Goal: Task Accomplishment & Management: Complete application form

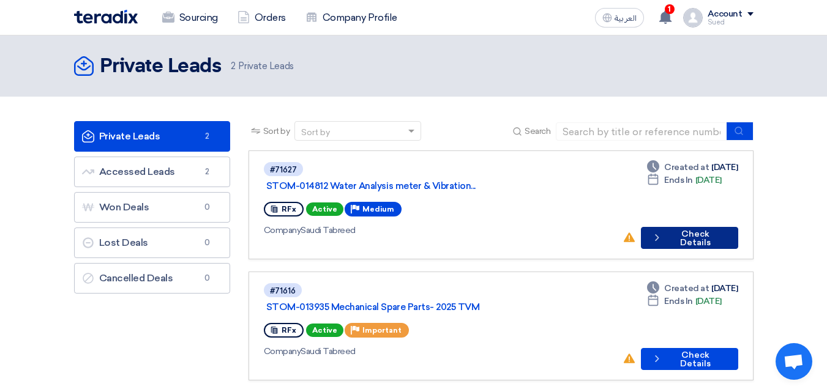
click at [703, 227] on button "Check details Check Details" at bounding box center [689, 238] width 97 height 22
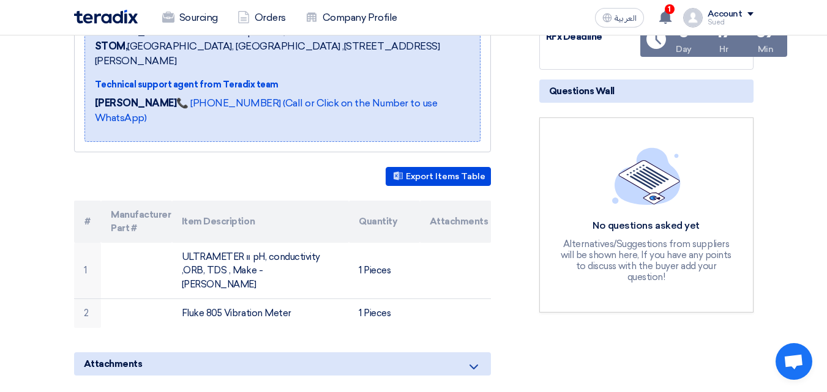
scroll to position [245, 0]
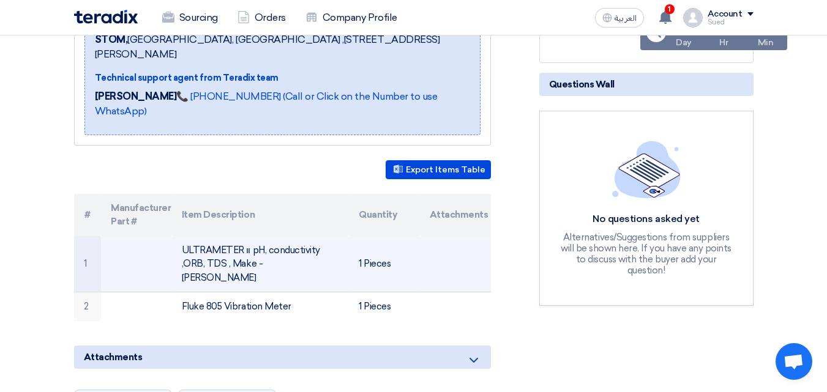
drag, startPoint x: 301, startPoint y: 258, endPoint x: 174, endPoint y: 247, distance: 127.3
click at [174, 247] on td "ULTRAMETER װ pH, conductivity ,ORB, TDS , Make - MYRON" at bounding box center [260, 264] width 177 height 56
copy td "ULTRAMETER װ pH, conductivity ,ORB, TDS , Make - MYRON"
click at [310, 260] on td "ULTRAMETER װ pH, conductivity ,ORB, TDS , Make - MYRON" at bounding box center [260, 264] width 177 height 56
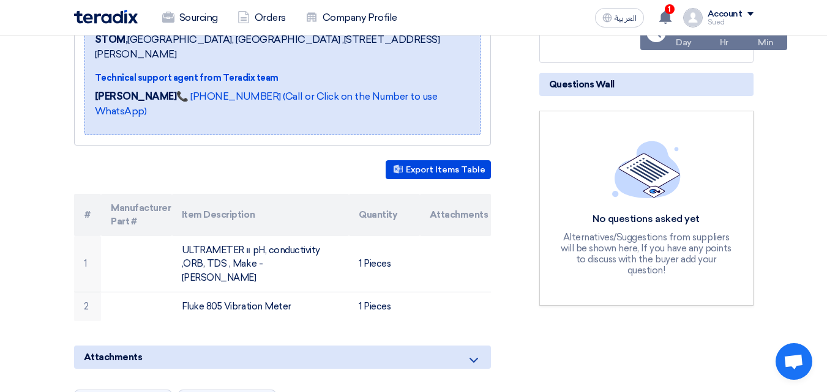
click at [200, 324] on div "STOM-014812 Water Analysis meter & Vibration meter -TVM Buyer Information Musle…" at bounding box center [297, 303] width 465 height 696
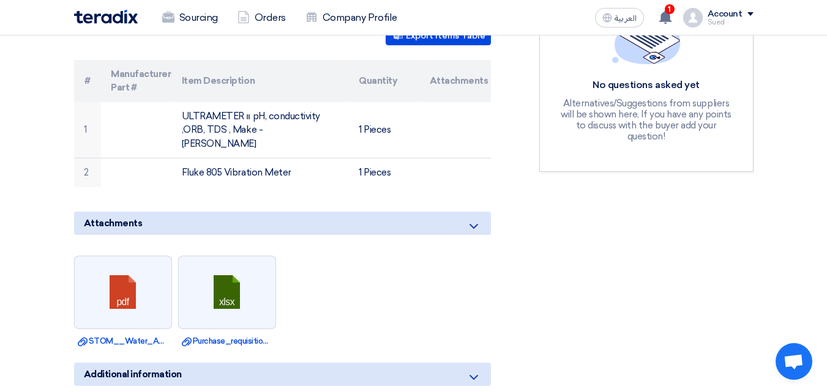
scroll to position [367, 0]
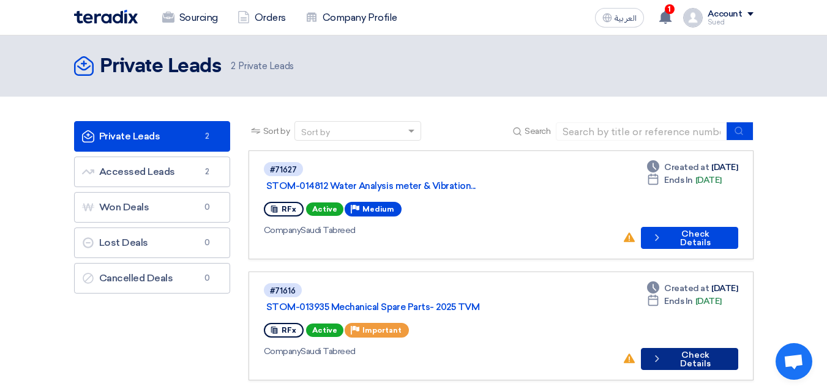
click at [682, 348] on button "Check details Check Details" at bounding box center [689, 359] width 97 height 22
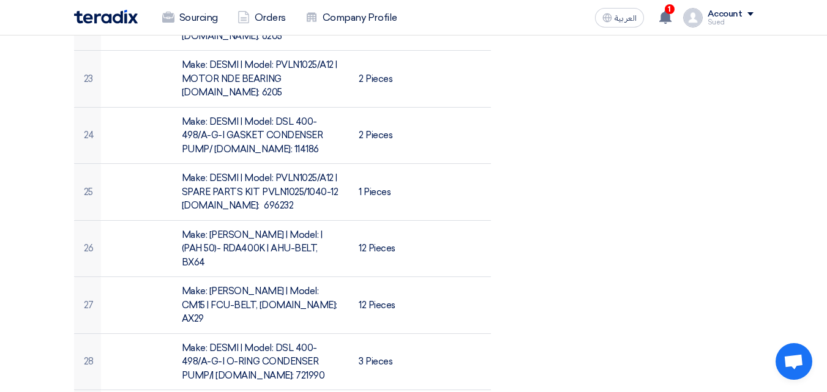
scroll to position [2082, 0]
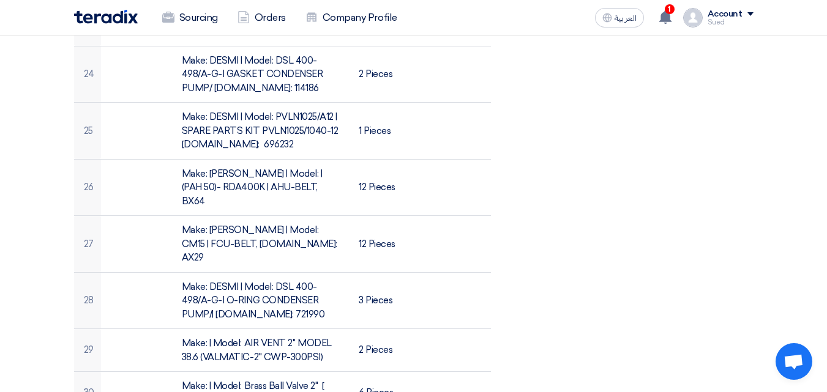
drag, startPoint x: 318, startPoint y: 207, endPoint x: 170, endPoint y: 178, distance: 150.9
copy tr "Make: NIBCO-CHEMTROL | Model: PVC VALVE 2 INCH (PVC-PN16 D63-2" DN50 )Sand stre…"
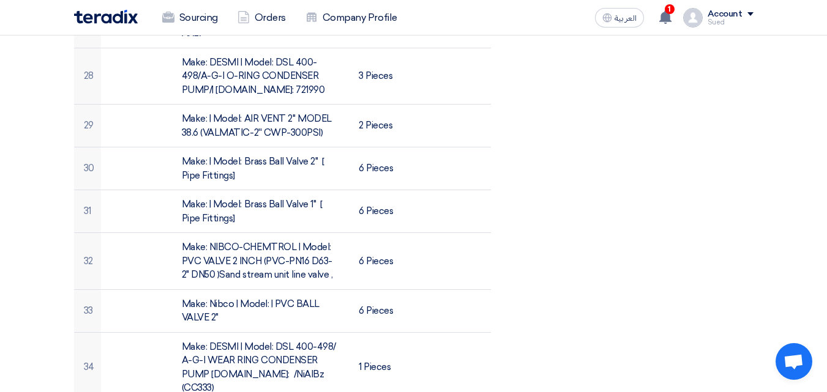
scroll to position [2327, 0]
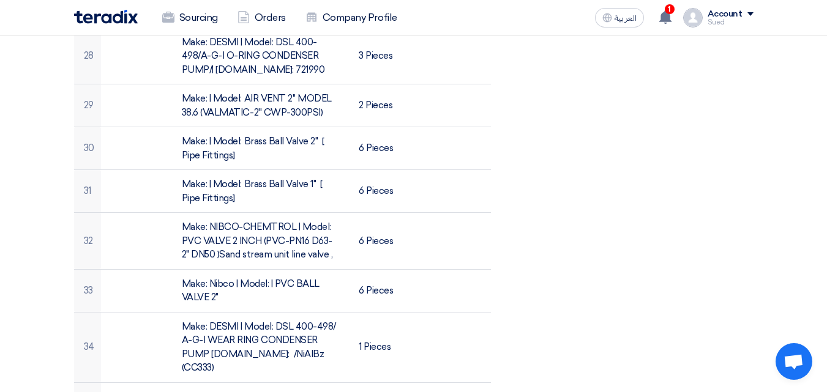
drag, startPoint x: 180, startPoint y: 246, endPoint x: 238, endPoint y: 257, distance: 59.2
copy td "Make: Nibco | Model: | PVC BALL VALVE 2""
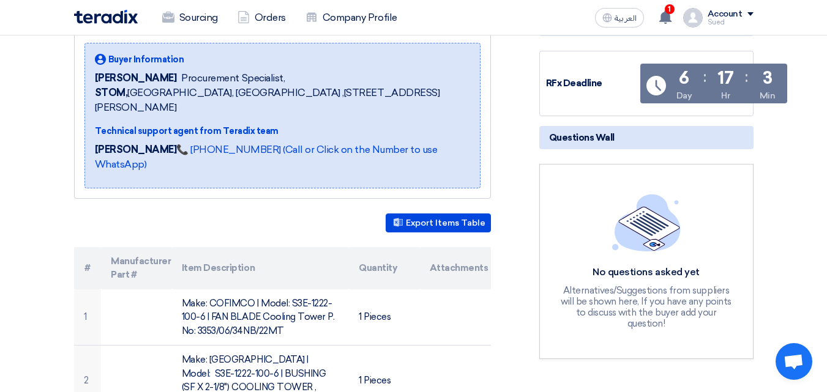
scroll to position [0, 0]
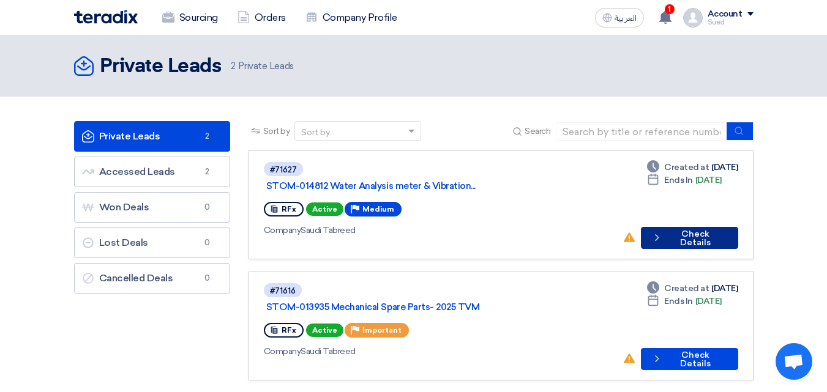
click at [691, 227] on button "Check details Check Details" at bounding box center [689, 238] width 97 height 22
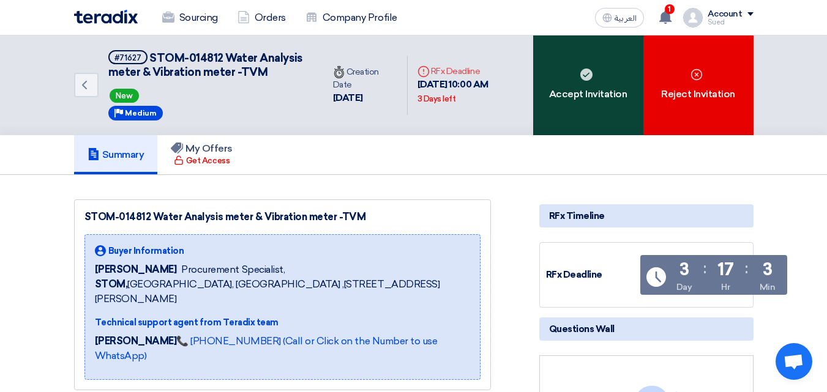
click at [592, 103] on div "Accept Invitation" at bounding box center [588, 86] width 110 height 100
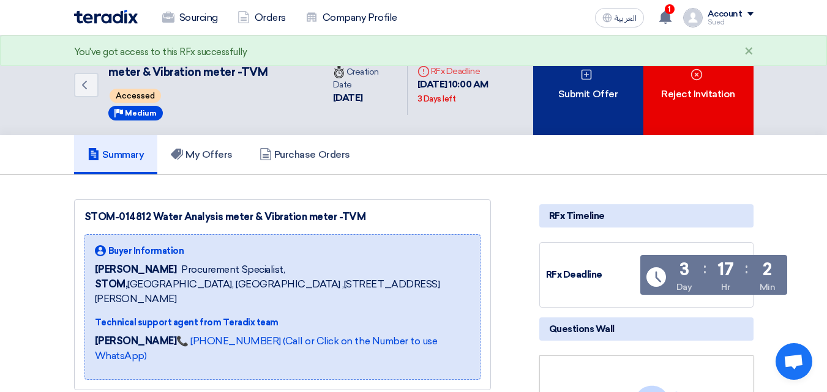
click at [580, 83] on div "Submit Offer" at bounding box center [588, 86] width 110 height 100
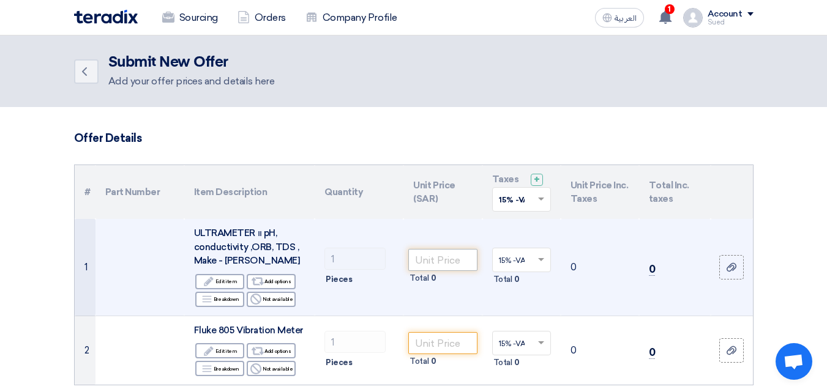
scroll to position [61, 0]
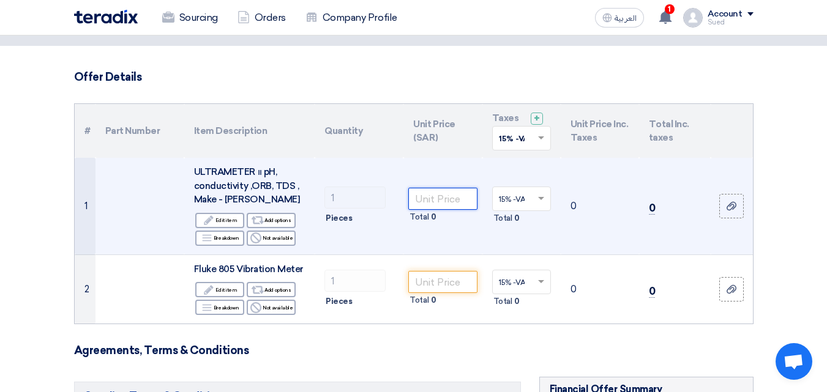
click at [428, 199] on input "number" at bounding box center [442, 199] width 69 height 22
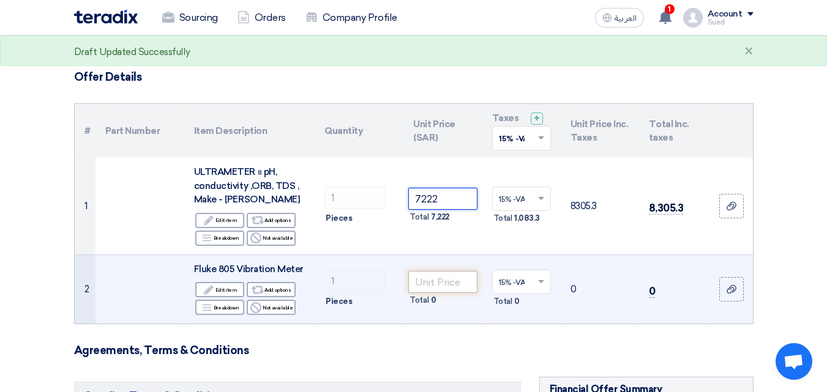
type input "7222"
click at [451, 282] on input "number" at bounding box center [442, 282] width 69 height 22
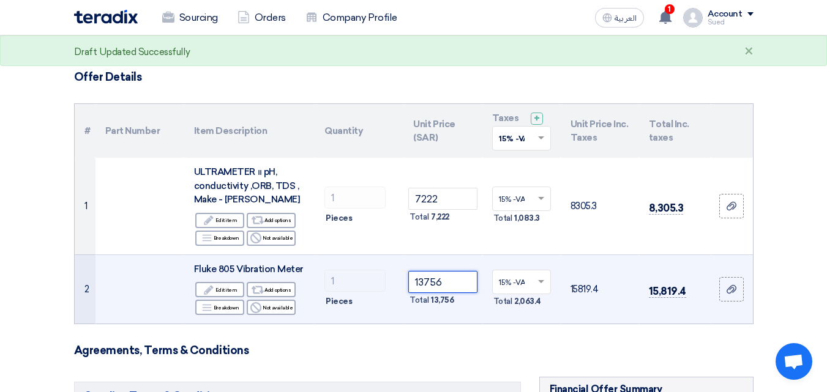
type input "13756"
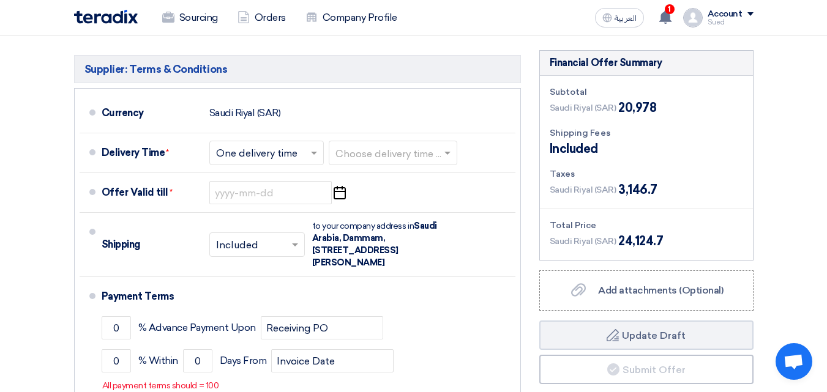
scroll to position [408, 0]
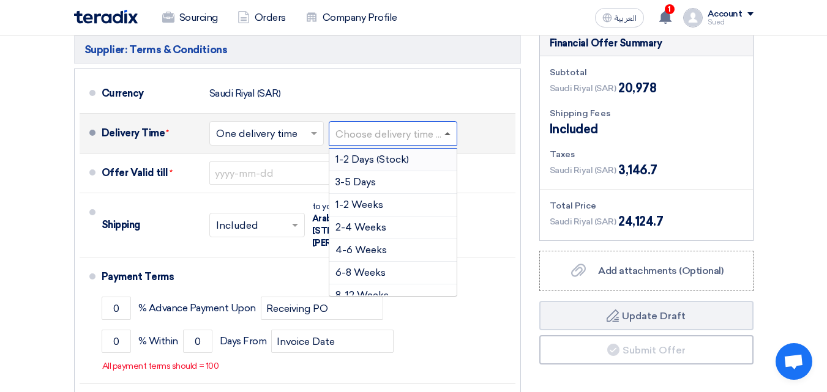
click at [451, 133] on span at bounding box center [447, 133] width 6 height 3
click at [358, 178] on span "3-5 Days" at bounding box center [356, 182] width 40 height 12
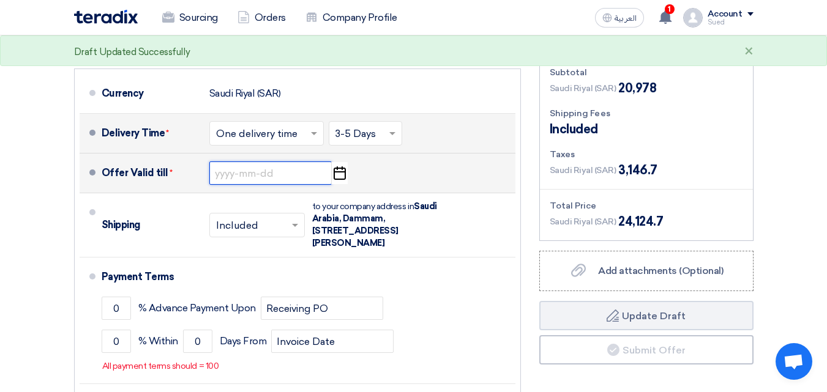
click at [271, 173] on input at bounding box center [270, 173] width 122 height 23
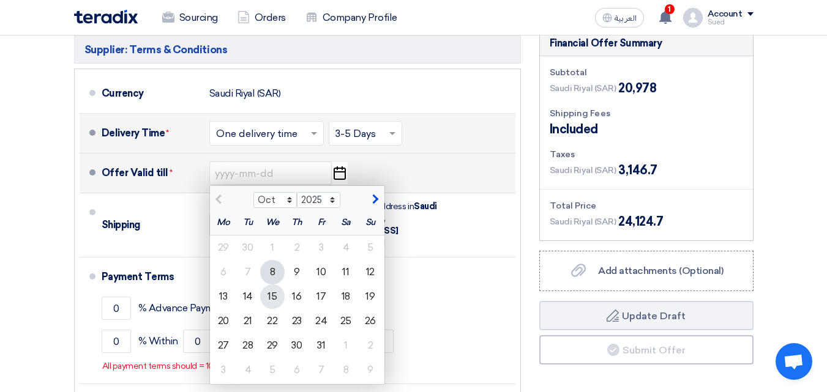
click at [268, 296] on div "15" at bounding box center [272, 297] width 24 height 24
type input "10/15/2025"
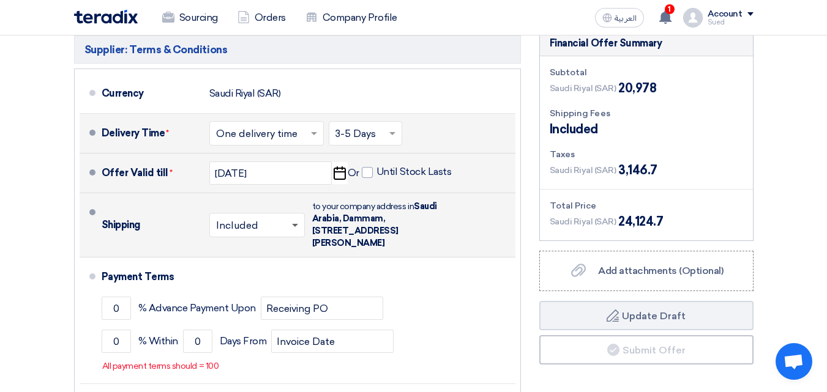
click at [293, 228] on span at bounding box center [296, 225] width 15 height 12
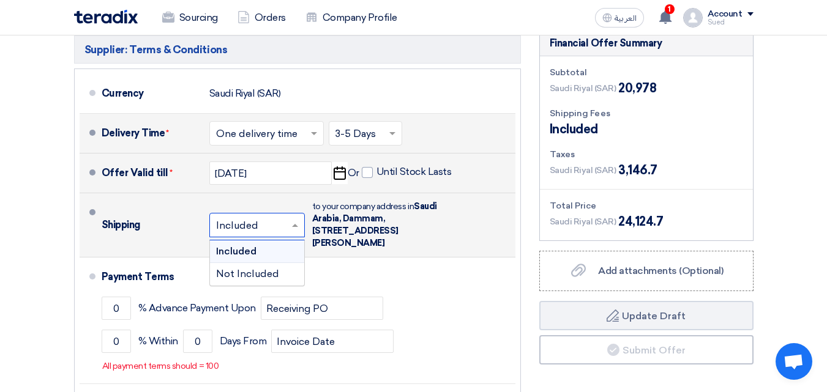
click at [294, 227] on span at bounding box center [296, 225] width 15 height 12
click at [244, 250] on span "Included" at bounding box center [236, 252] width 40 height 12
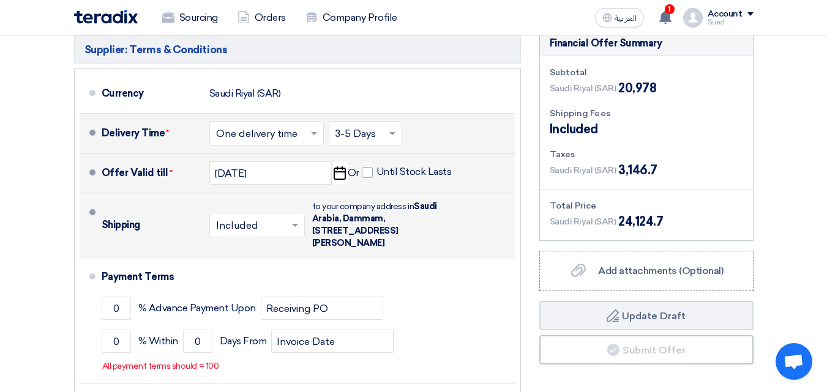
scroll to position [469, 0]
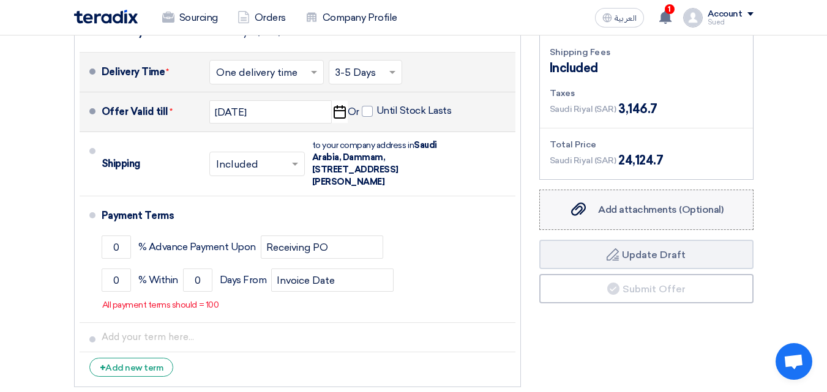
click at [647, 207] on span "Add attachments (Optional)" at bounding box center [661, 210] width 126 height 12
click at [0, 0] on input "Add attachments (Optional) Add attachments (Optional)" at bounding box center [0, 0] width 0 height 0
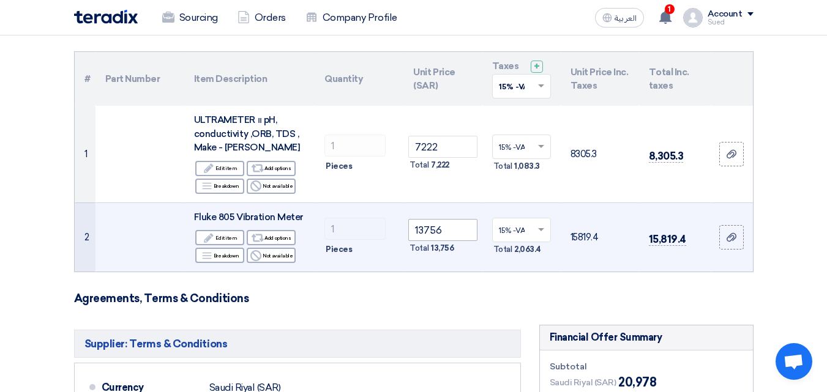
scroll to position [52, 0]
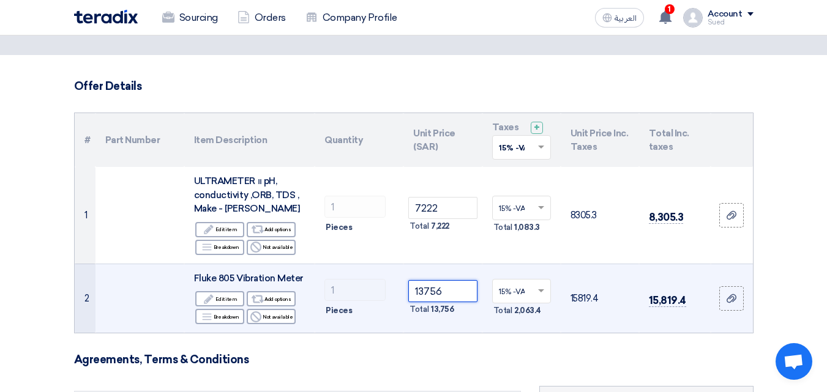
drag, startPoint x: 452, startPoint y: 291, endPoint x: 405, endPoint y: 290, distance: 47.8
click at [405, 290] on td "13756 Total 13,756" at bounding box center [442, 298] width 78 height 69
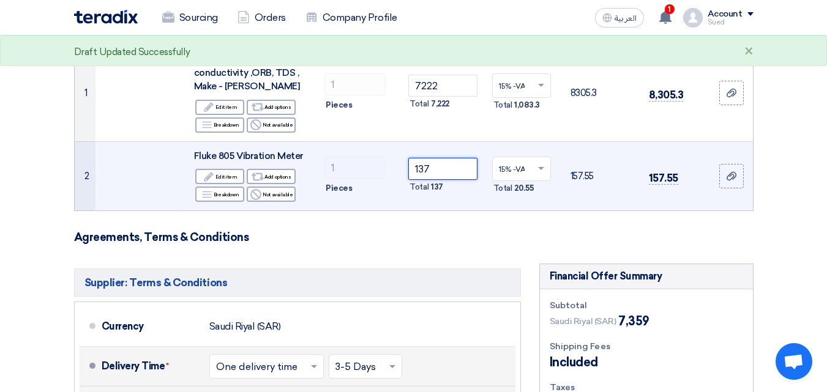
scroll to position [113, 0]
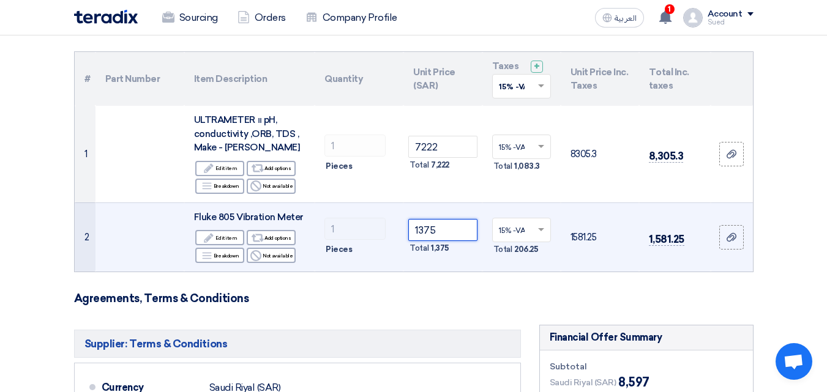
type input "13756"
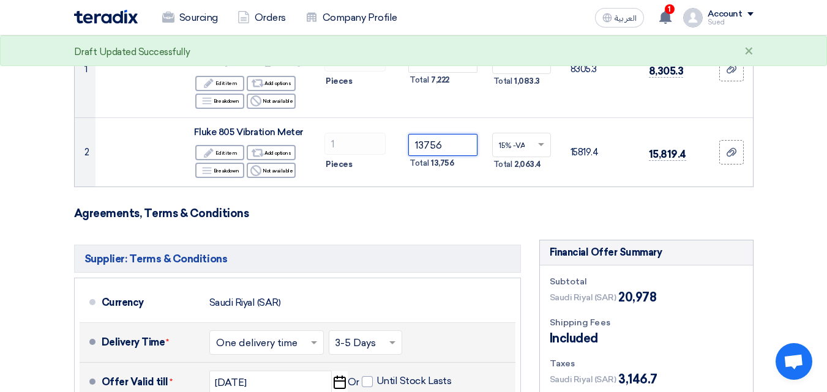
scroll to position [174, 0]
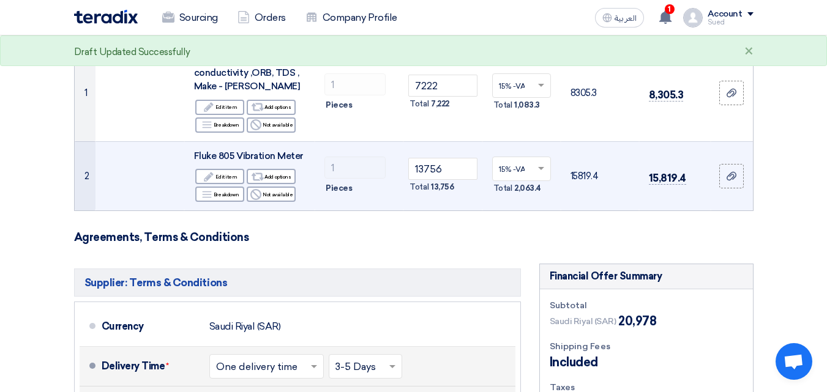
click at [399, 176] on td "1 Pieces" at bounding box center [359, 175] width 89 height 69
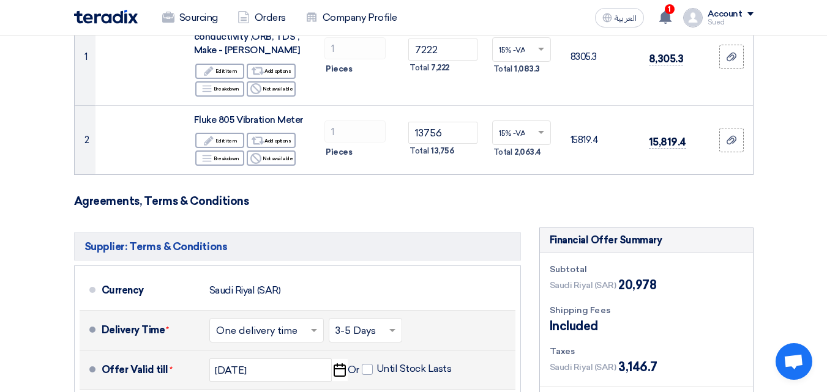
scroll to position [245, 0]
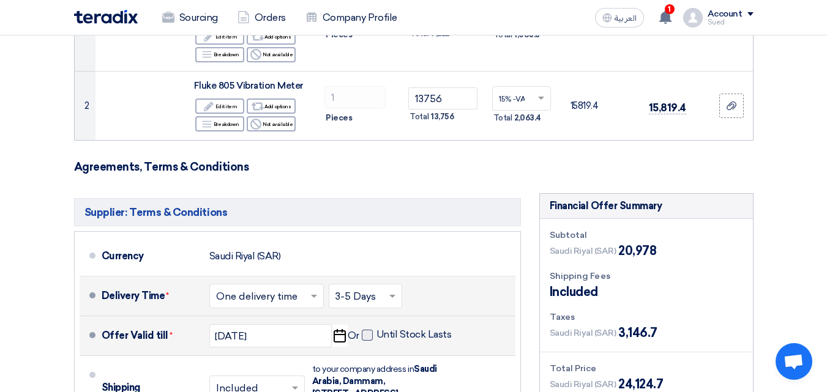
click at [370, 339] on span at bounding box center [367, 335] width 11 height 11
click at [377, 339] on input "Until Stock Lasts" at bounding box center [416, 340] width 78 height 23
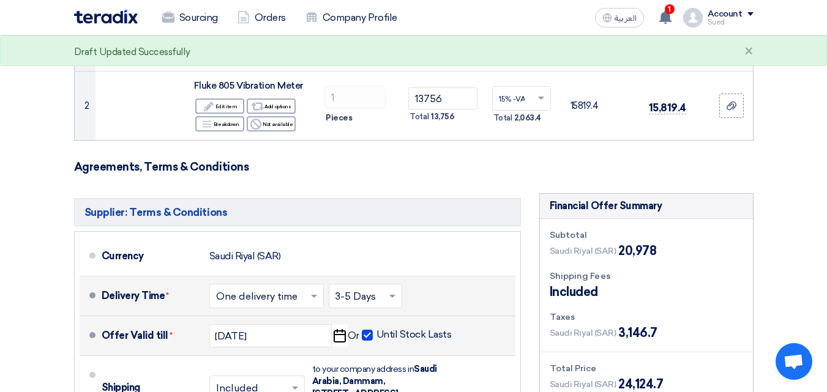
click at [369, 338] on span at bounding box center [367, 335] width 11 height 11
click at [377, 338] on input "Until Stock Lasts" at bounding box center [416, 340] width 78 height 23
checkbox input "false"
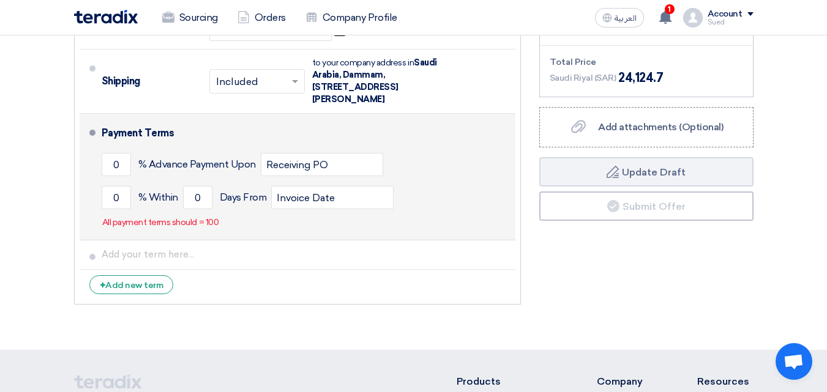
scroll to position [551, 0]
drag, startPoint x: 203, startPoint y: 197, endPoint x: 186, endPoint y: 198, distance: 17.2
click at [186, 198] on input "0" at bounding box center [197, 198] width 29 height 23
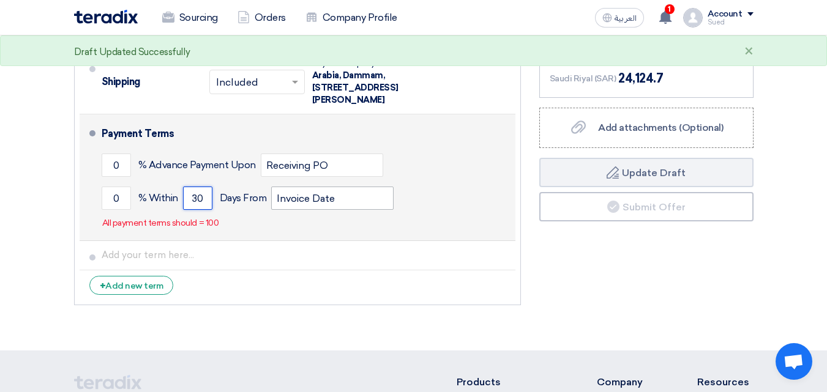
type input "30"
click at [340, 194] on input "Invoice Date" at bounding box center [332, 198] width 122 height 23
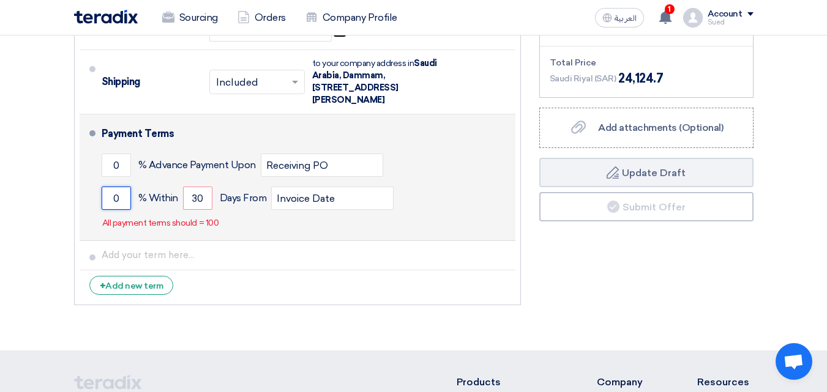
click at [116, 198] on input "0" at bounding box center [116, 198] width 29 height 23
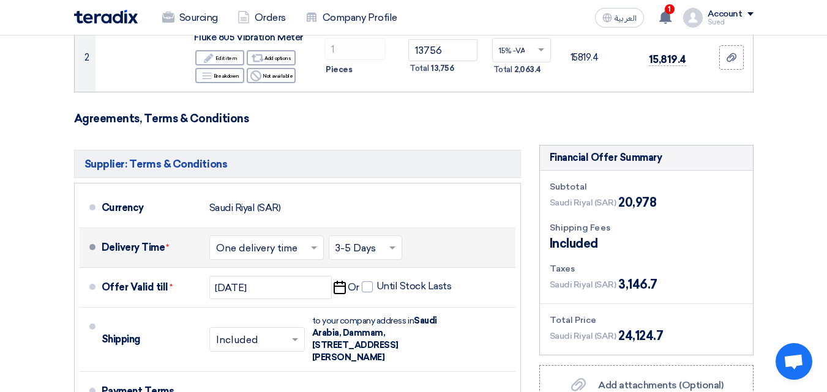
scroll to position [429, 0]
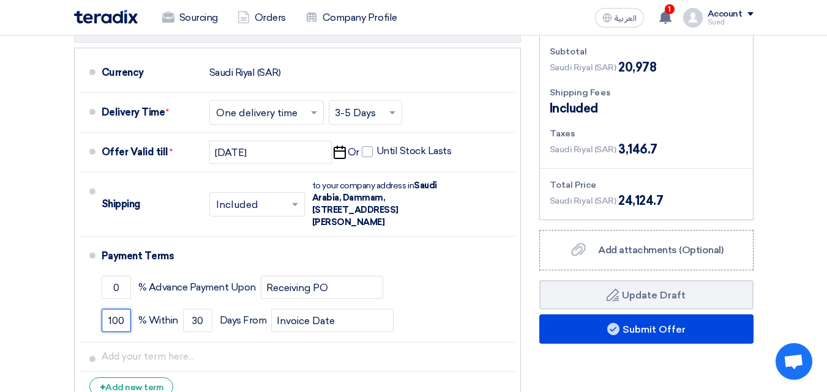
type input "100"
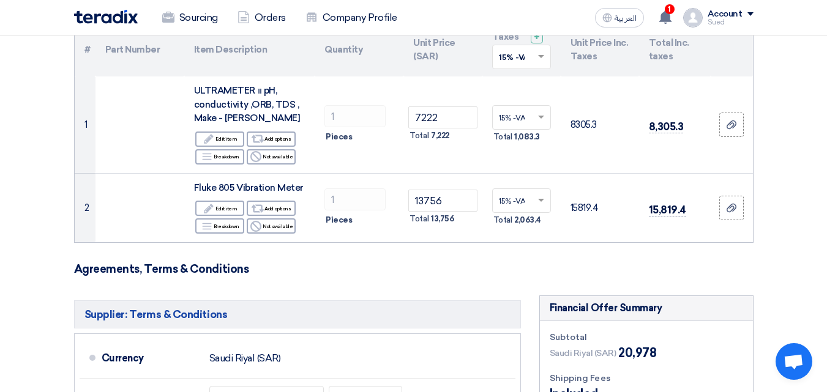
scroll to position [122, 0]
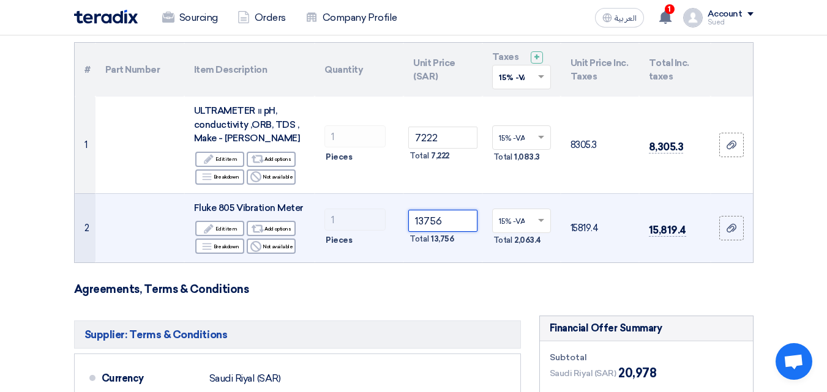
click at [423, 219] on input "13756" at bounding box center [442, 221] width 69 height 22
click at [440, 219] on input "13756" at bounding box center [442, 221] width 69 height 22
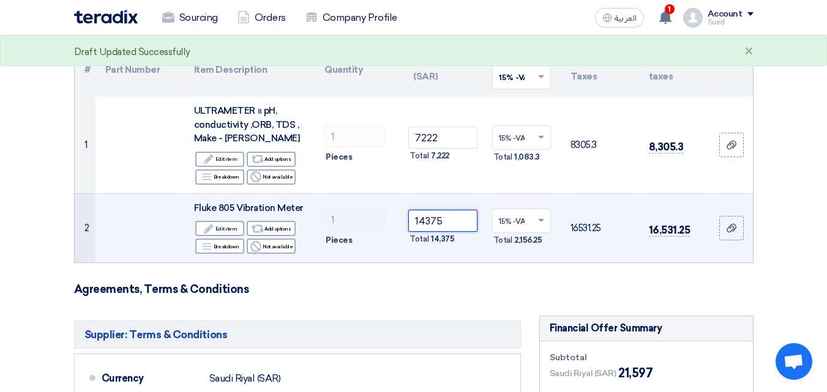
type input "14375"
click at [391, 245] on div "Pieces" at bounding box center [358, 240] width 69 height 15
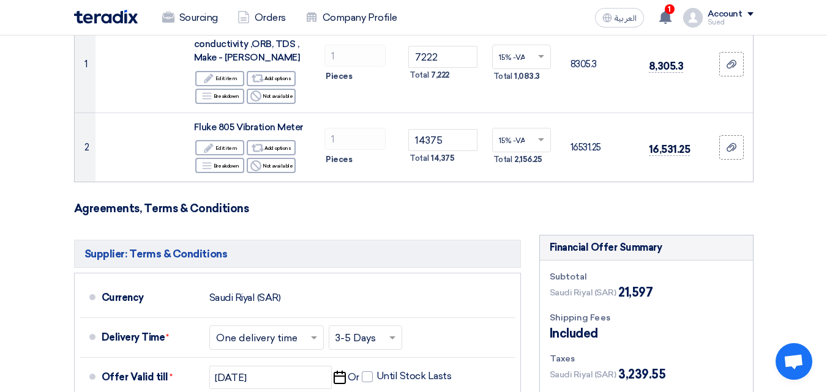
scroll to position [184, 0]
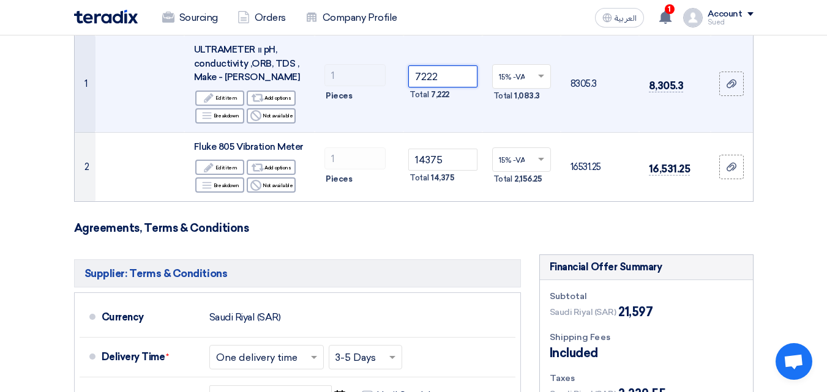
click at [425, 79] on input "7222" at bounding box center [442, 77] width 69 height 22
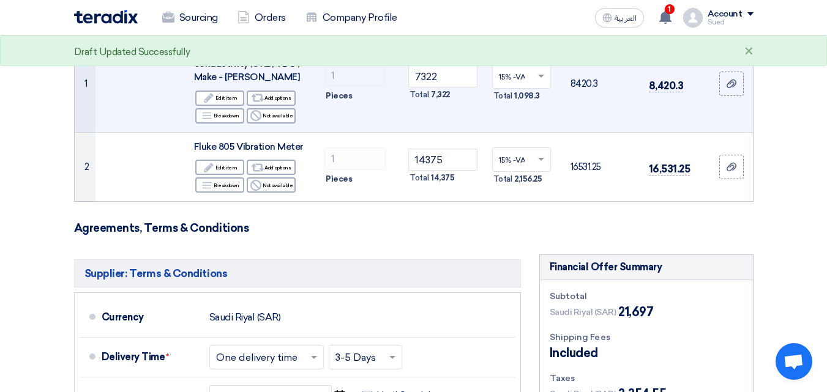
click at [394, 118] on td "1 Pieces" at bounding box center [359, 84] width 89 height 97
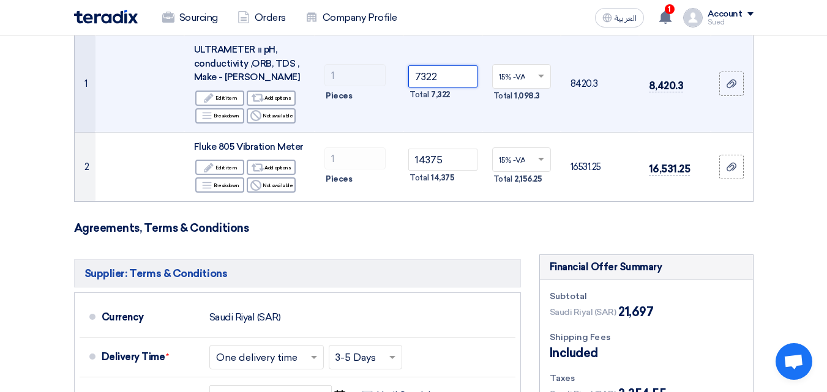
click at [426, 76] on input "7322" at bounding box center [442, 77] width 69 height 22
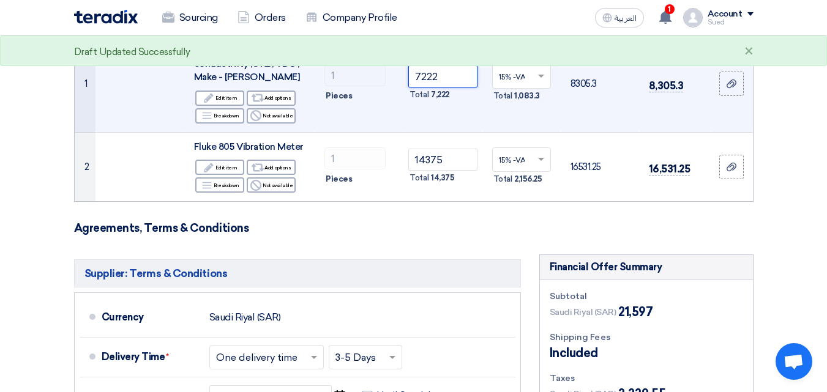
type input "7222"
click at [377, 115] on td "1 Pieces" at bounding box center [359, 84] width 89 height 97
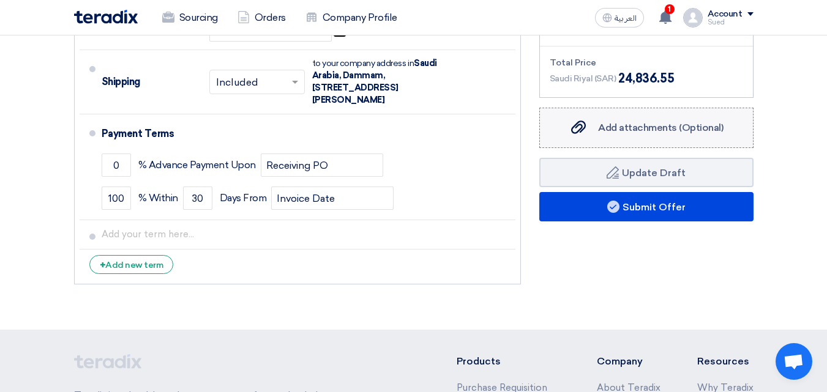
scroll to position [490, 0]
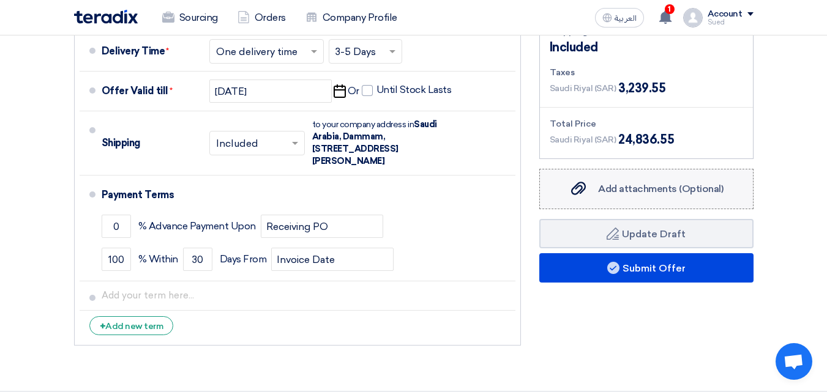
click at [627, 184] on span "Add attachments (Optional)" at bounding box center [661, 189] width 126 height 12
click at [0, 0] on input "Add attachments (Optional) Add attachments (Optional)" at bounding box center [0, 0] width 0 height 0
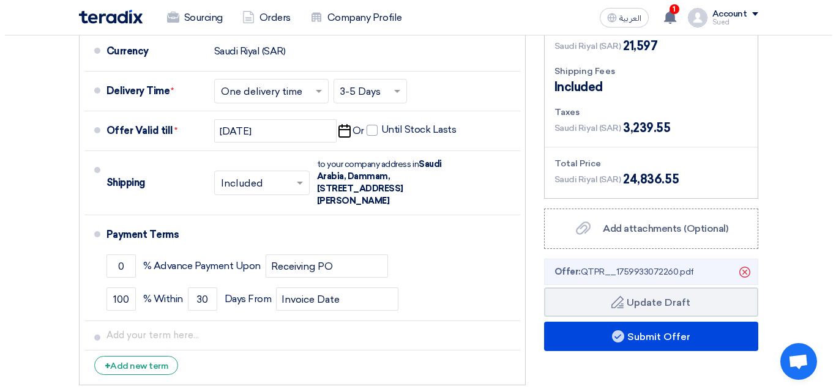
scroll to position [429, 0]
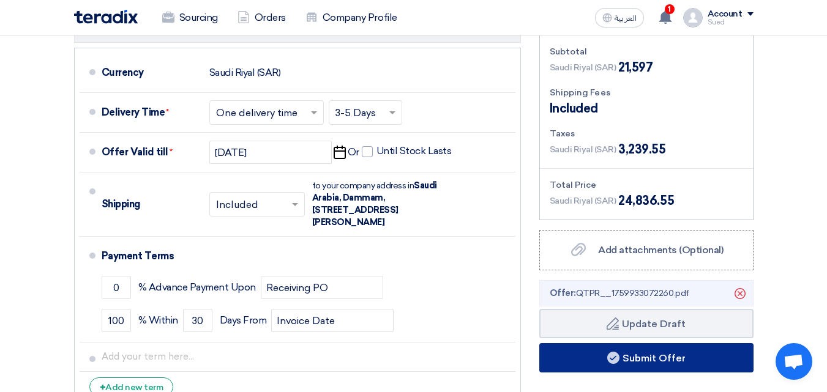
click at [619, 358] on button "Submit Offer" at bounding box center [646, 357] width 214 height 29
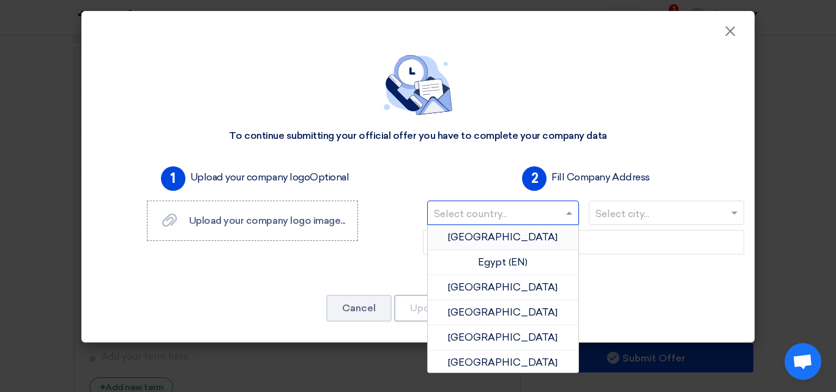
click at [571, 211] on span at bounding box center [570, 213] width 15 height 15
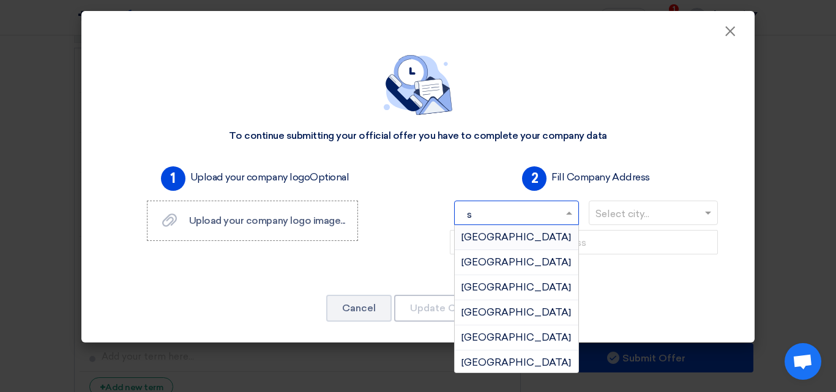
type input "sa"
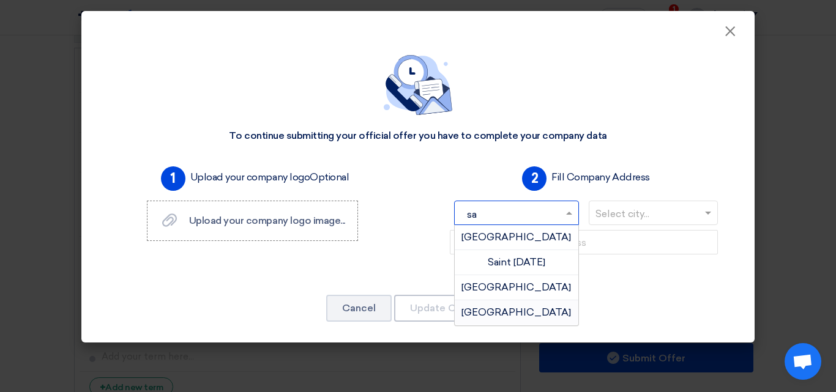
click at [519, 310] on span "Saudi Arabia" at bounding box center [517, 313] width 110 height 12
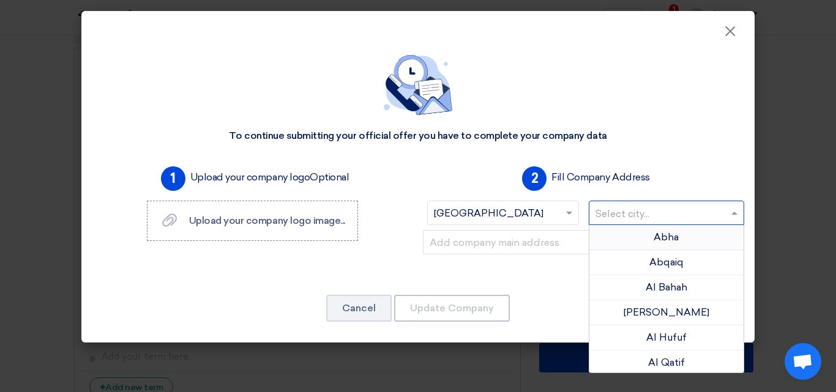
click at [724, 214] on div at bounding box center [667, 213] width 155 height 20
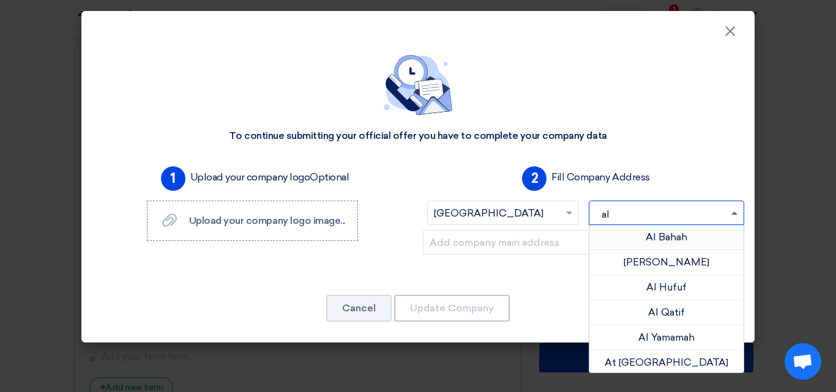
type input "a"
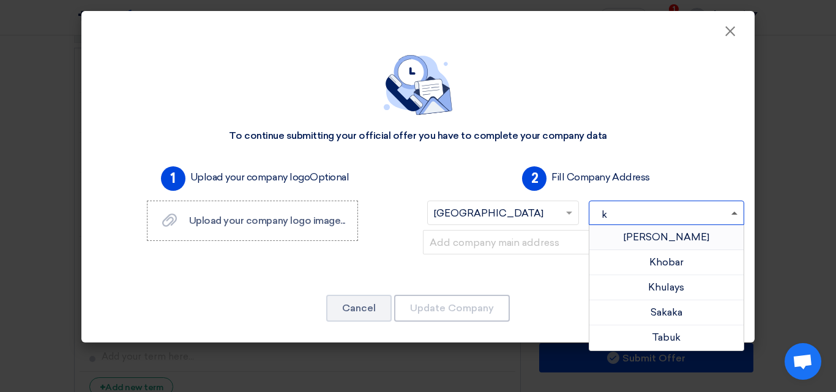
type input "kh"
click at [664, 263] on span "Khobar" at bounding box center [667, 263] width 34 height 12
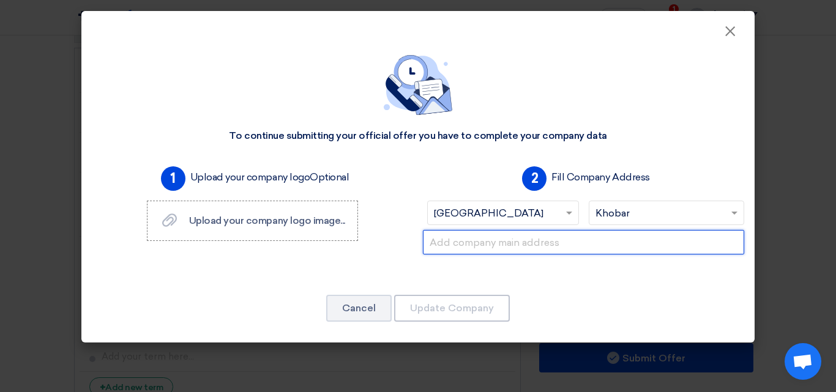
click at [531, 246] on input "text" at bounding box center [583, 242] width 321 height 24
paste input "Prince Naser Bin Abdulaziz street Al Khobar Ash Sharqiyah 34425"
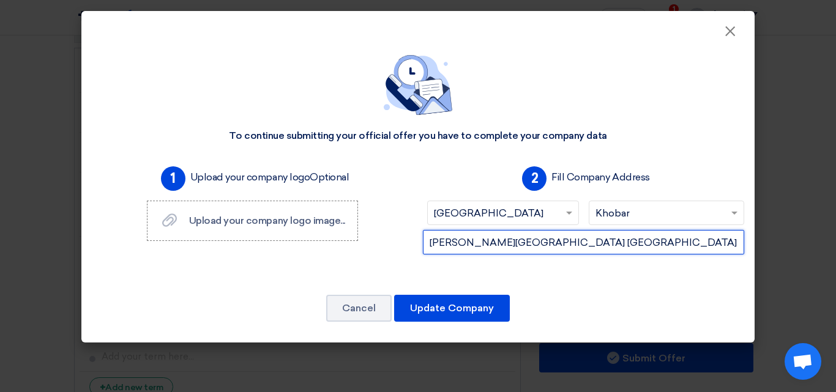
scroll to position [0, 7]
click at [528, 244] on input "Prince Naser Bin Abdulaziz street Al Khobar Ash Sharqiyah 34425" at bounding box center [583, 242] width 321 height 24
type input "Prince Naser Bin Abdulaziz street Al Khobar Ash Sharqiyah 34425"
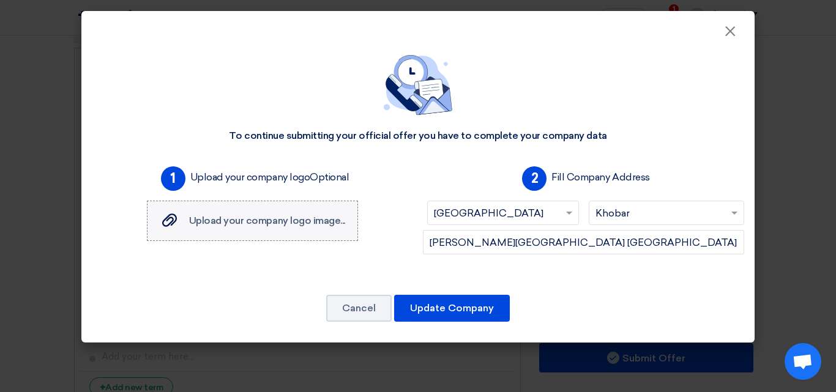
click at [289, 216] on span "Upload your company logo image..." at bounding box center [267, 221] width 156 height 12
click at [0, 0] on input "Upload your company logo image... Upload your company logo image..." at bounding box center [0, 0] width 0 height 0
click at [247, 222] on span "Upload your company logo image..." at bounding box center [267, 221] width 156 height 12
click at [0, 0] on input "Upload your company logo image... Upload your company logo image..." at bounding box center [0, 0] width 0 height 0
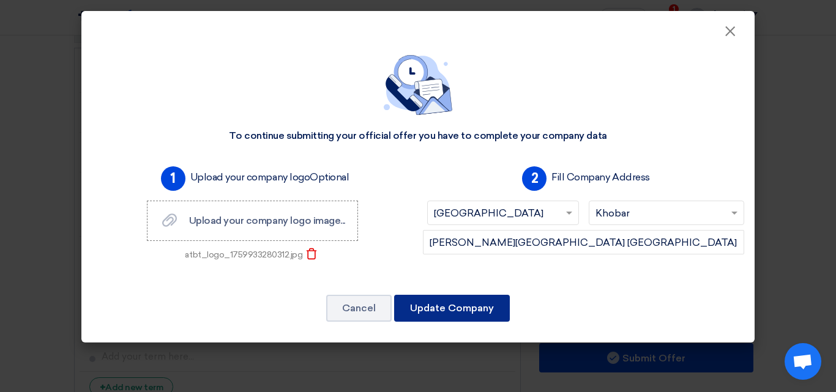
click at [432, 313] on button "Update Company" at bounding box center [452, 308] width 116 height 27
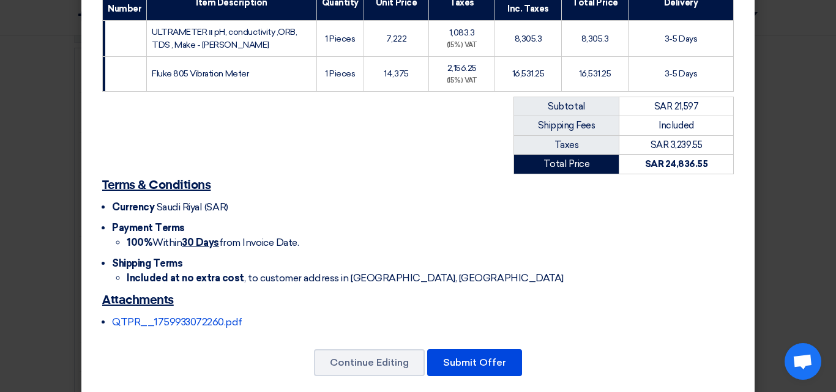
scroll to position [234, 0]
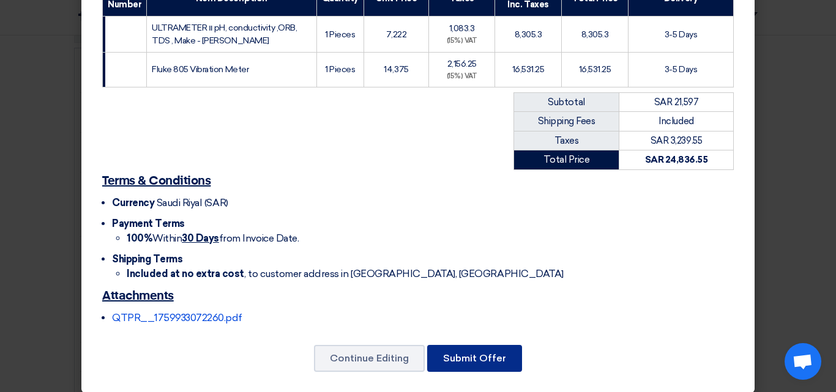
click at [449, 351] on button "Submit Offer" at bounding box center [474, 358] width 95 height 27
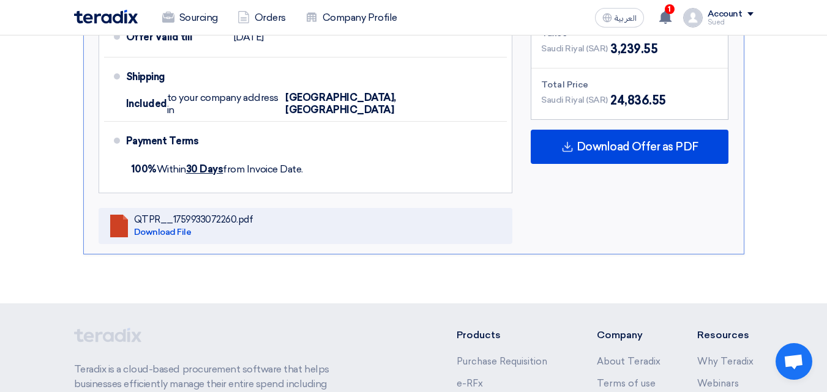
scroll to position [727, 0]
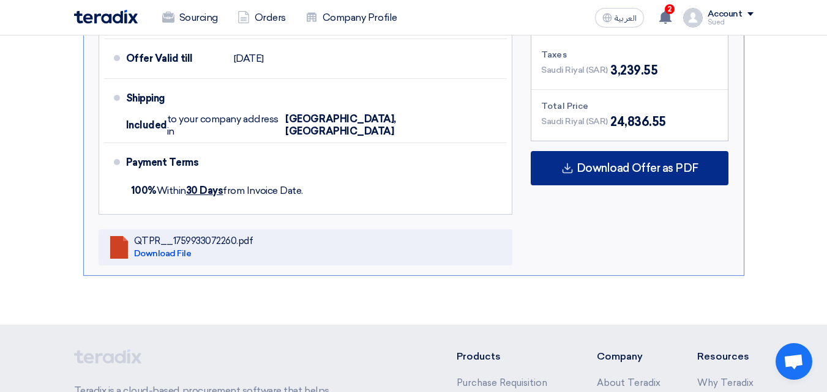
click at [618, 163] on span "Download Offer as PDF" at bounding box center [638, 168] width 122 height 11
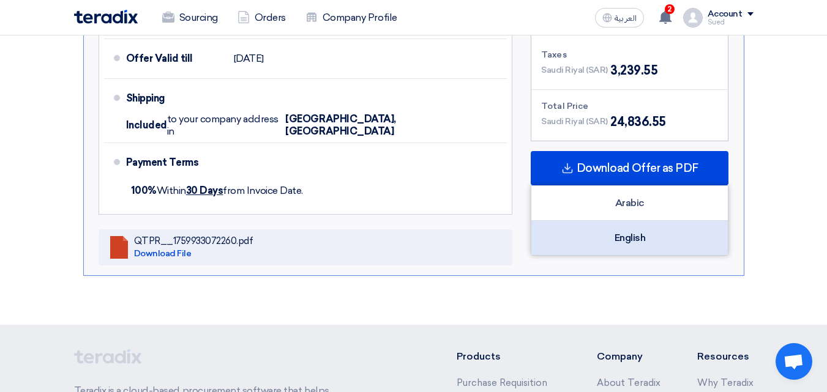
click at [630, 223] on div "English" at bounding box center [629, 238] width 197 height 34
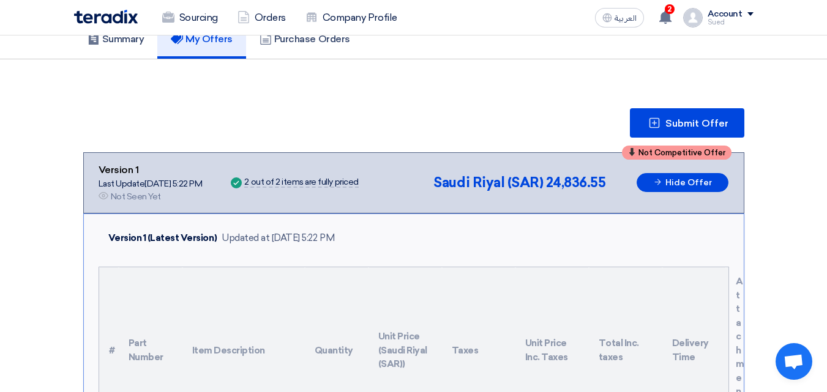
scroll to position [114, 0]
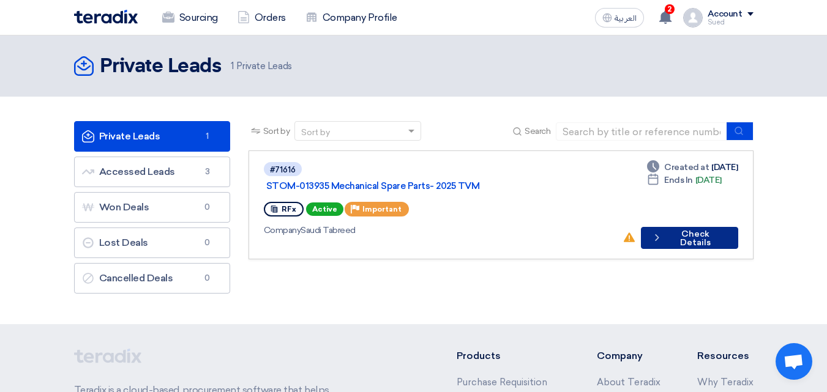
click at [678, 227] on button "Check details Check Details" at bounding box center [689, 238] width 97 height 22
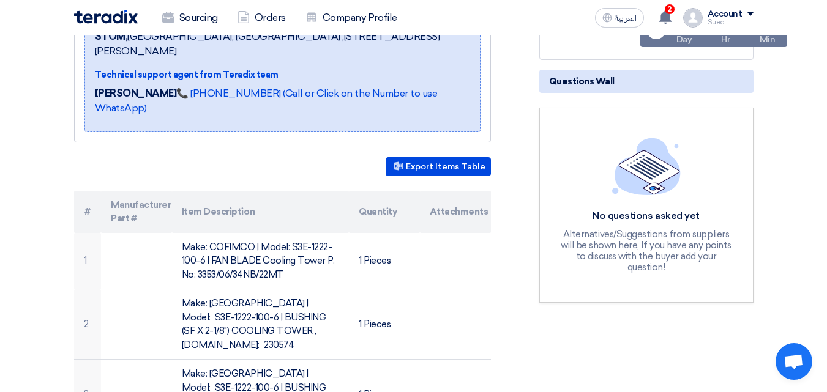
scroll to position [61, 0]
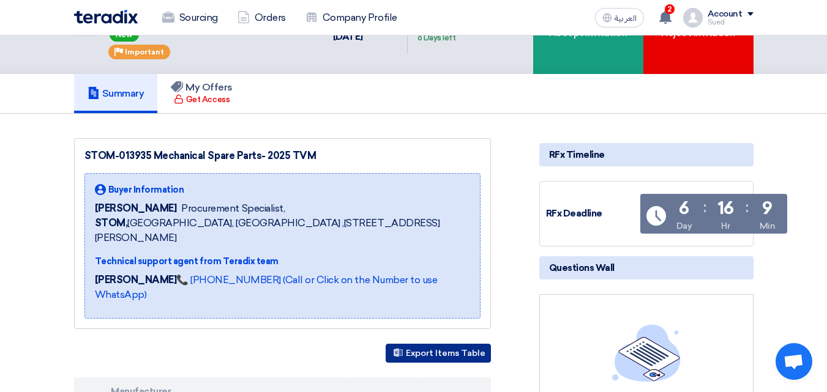
click at [435, 344] on button "Export Items Table" at bounding box center [438, 353] width 105 height 19
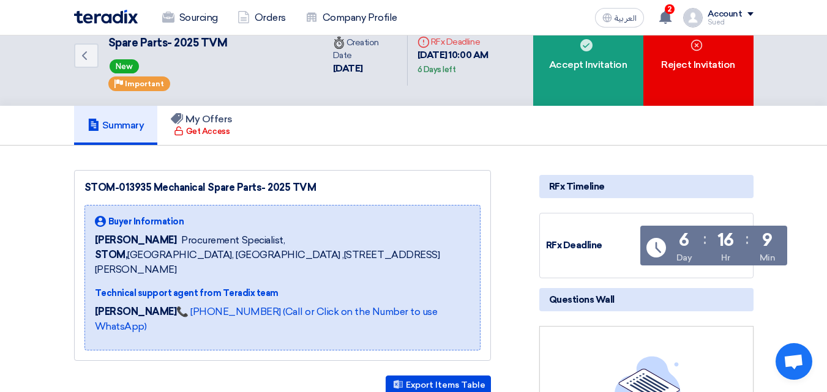
scroll to position [0, 0]
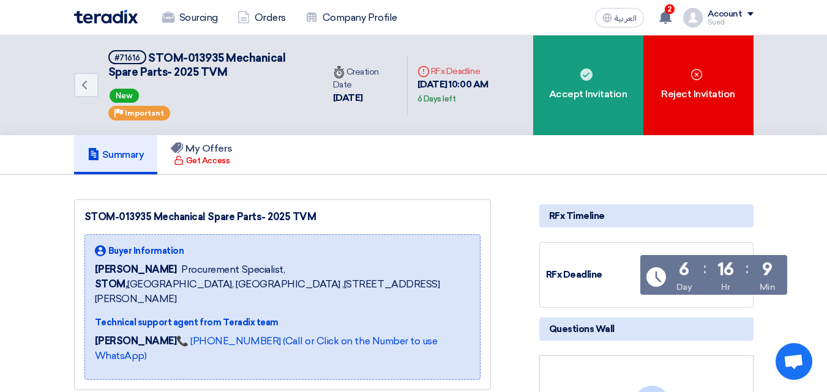
click at [443, 157] on div "Summary My Offers Get Access" at bounding box center [414, 154] width 680 height 39
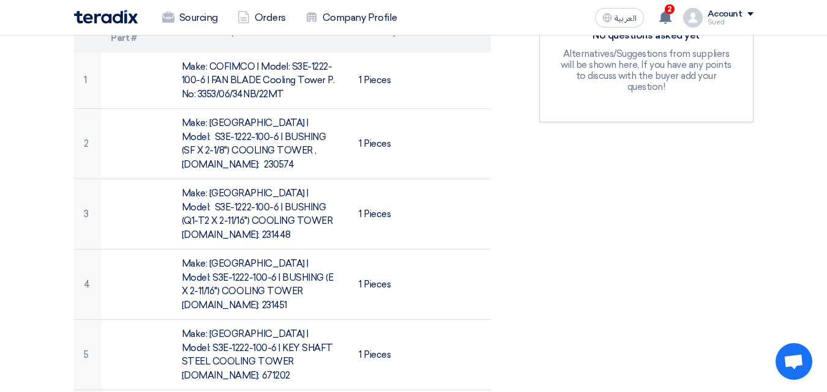
scroll to position [796, 0]
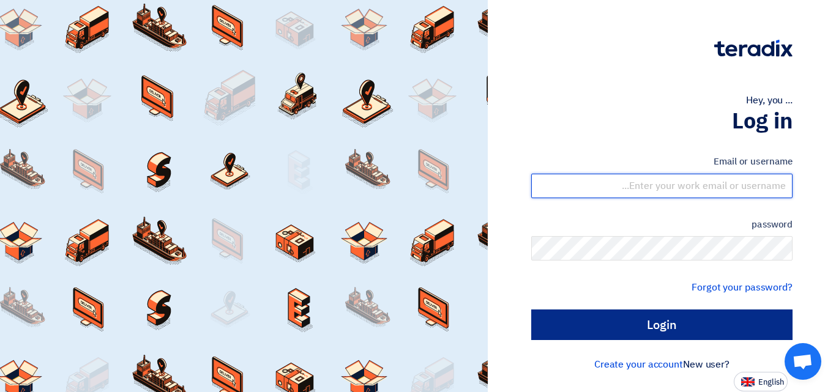
type input "[EMAIL_ADDRESS][DOMAIN_NAME]"
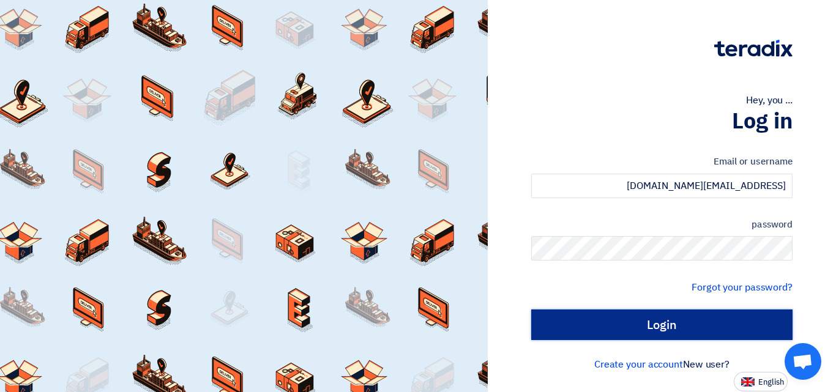
click at [599, 332] on input "Login" at bounding box center [661, 325] width 261 height 31
type input "Sign in"
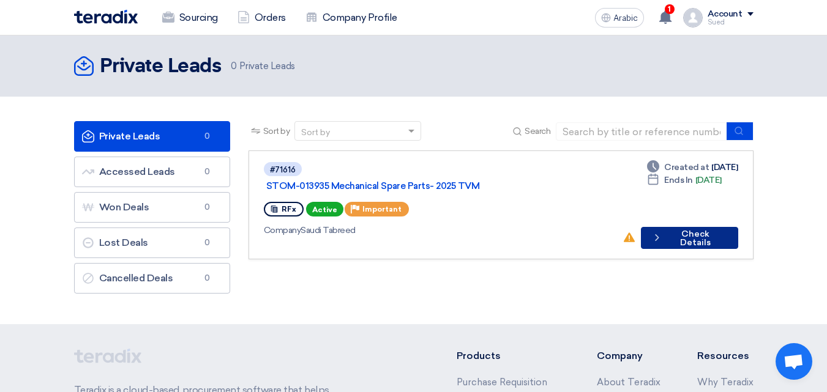
click at [680, 229] on font "Check Details" at bounding box center [695, 238] width 31 height 19
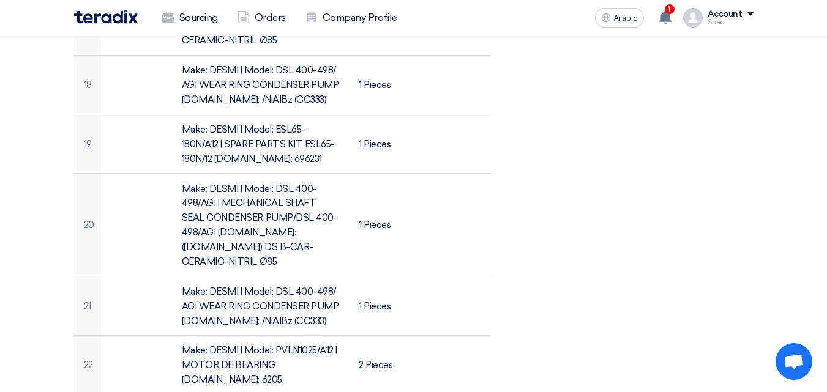
scroll to position [1347, 0]
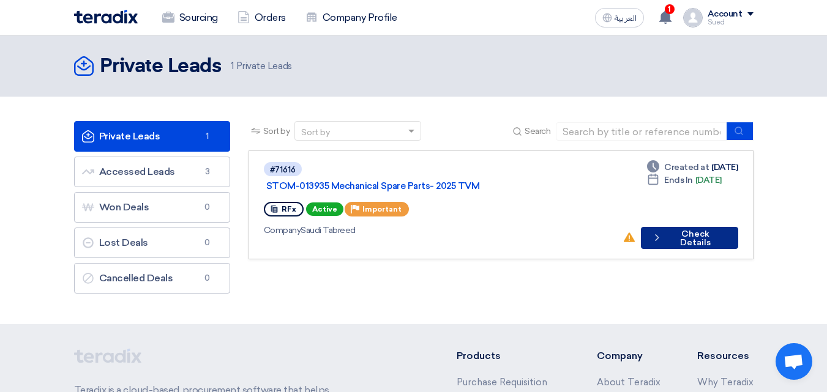
click at [684, 227] on button "Check details Check Details" at bounding box center [689, 238] width 97 height 22
click at [680, 227] on button "Check details Check Details" at bounding box center [689, 238] width 97 height 22
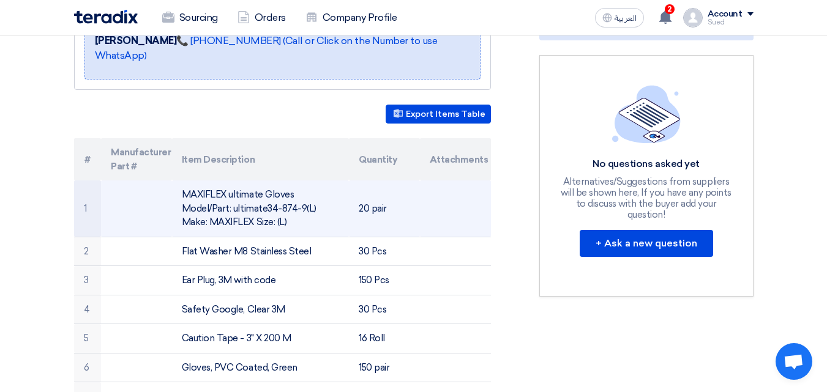
scroll to position [306, 0]
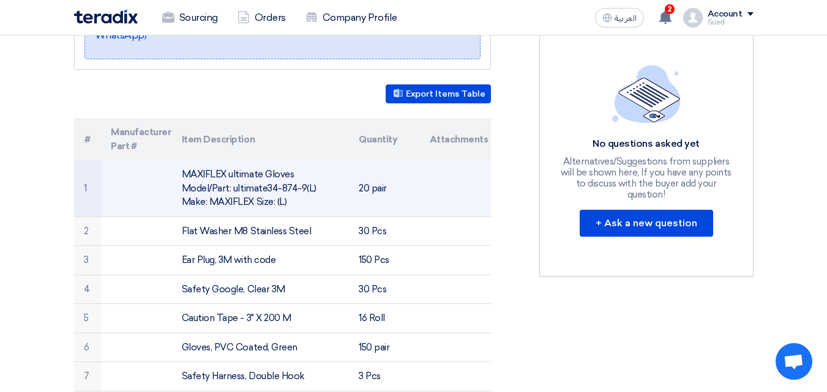
click at [259, 186] on td "MAXIFLEX ultimate Gloves Model/Part: ultimate34-874-9(L) Make: MAXIFLEX Size: (…" at bounding box center [260, 188] width 177 height 56
click at [258, 186] on td "MAXIFLEX ultimate Gloves Model/Part: ultimate34-874-9(L) Make: MAXIFLEX Size: (…" at bounding box center [260, 188] width 177 height 56
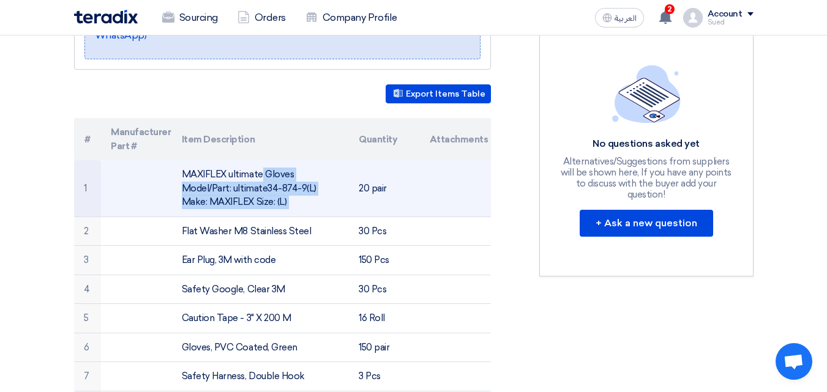
drag, startPoint x: 258, startPoint y: 186, endPoint x: 239, endPoint y: 186, distance: 19.0
click at [239, 186] on td "MAXIFLEX ultimate Gloves Model/Part: ultimate34-874-9(L) Make: MAXIFLEX Size: (…" at bounding box center [260, 188] width 177 height 56
copy tr "MAXIFLEX ultimate Gloves Model/Part: ultimate34-874-9(L) Make: MAXIFLEX Size: (…"
click at [342, 198] on td "MAXIFLEX ultimate Gloves Model/Part: ultimate34-874-9(L) Make: MAXIFLEX Size: (…" at bounding box center [260, 188] width 177 height 56
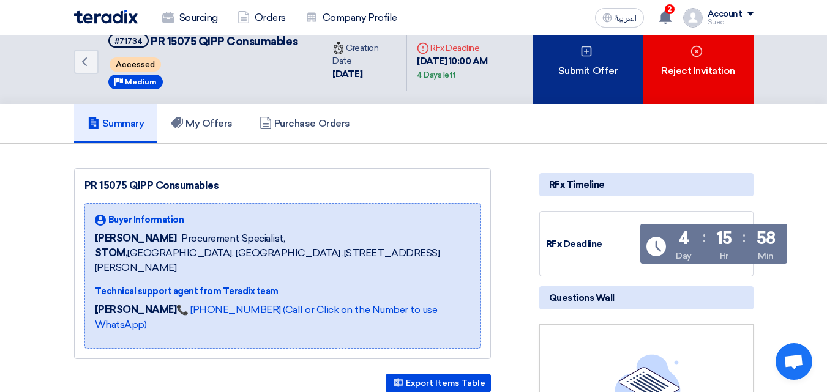
scroll to position [0, 0]
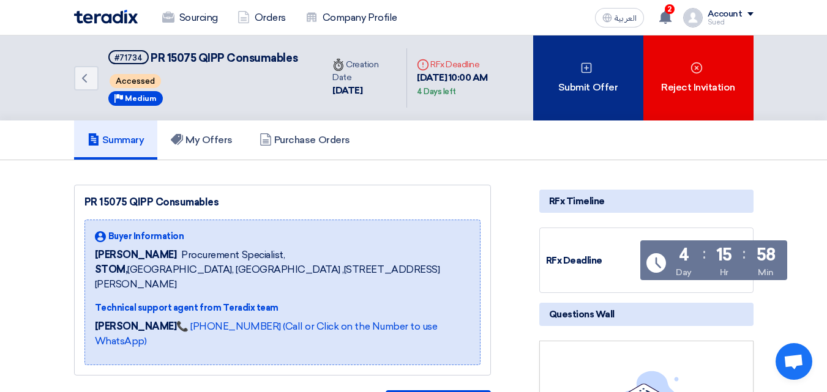
click at [567, 85] on div "Submit Offer" at bounding box center [588, 78] width 110 height 85
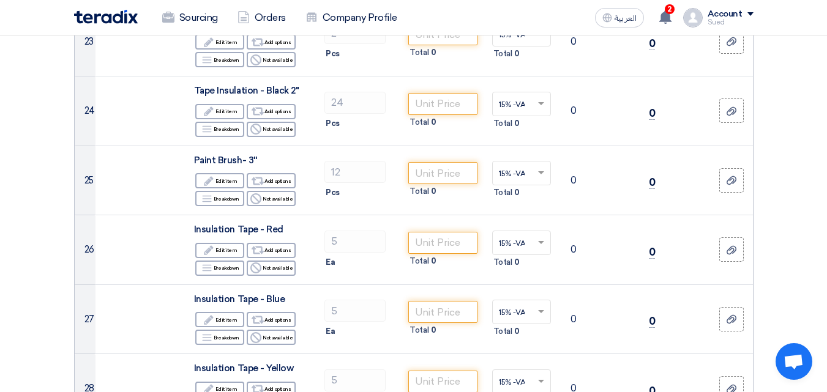
scroll to position [1776, 0]
